Goal: Transaction & Acquisition: Purchase product/service

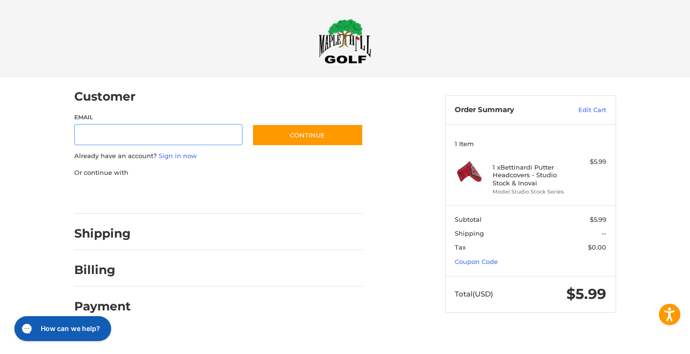
type input "**********"
click at [178, 156] on link "Sign in now" at bounding box center [178, 156] width 38 height 8
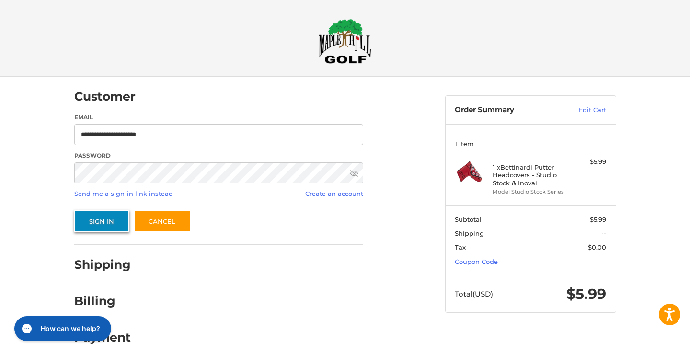
click at [104, 220] on button "Sign In" at bounding box center [101, 221] width 55 height 22
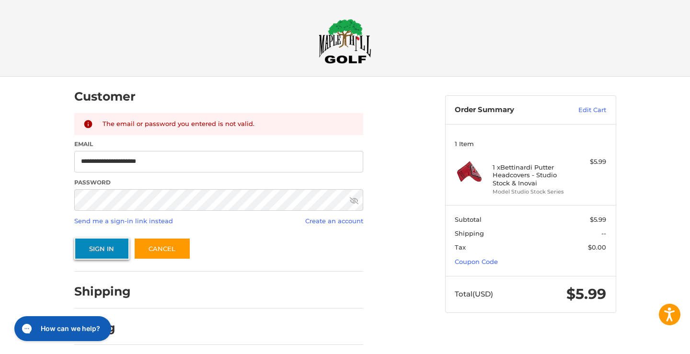
click at [119, 245] on button "Sign In" at bounding box center [101, 249] width 55 height 22
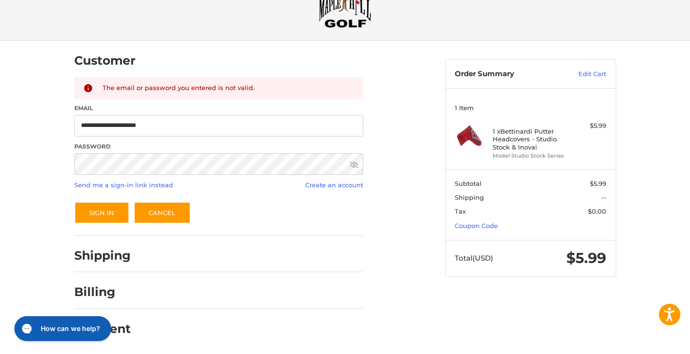
scroll to position [36, 0]
click at [171, 214] on link "Cancel" at bounding box center [162, 212] width 57 height 22
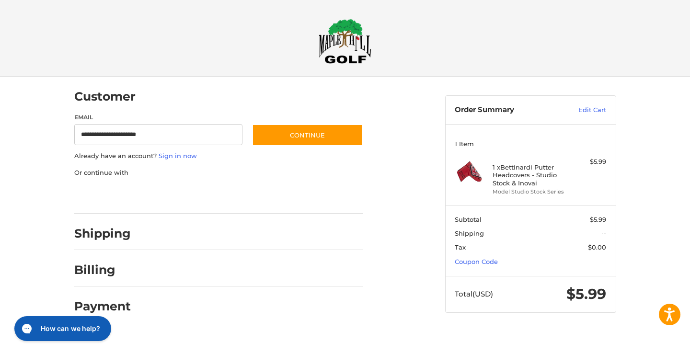
scroll to position [0, 0]
